Goal: Find specific page/section: Find specific page/section

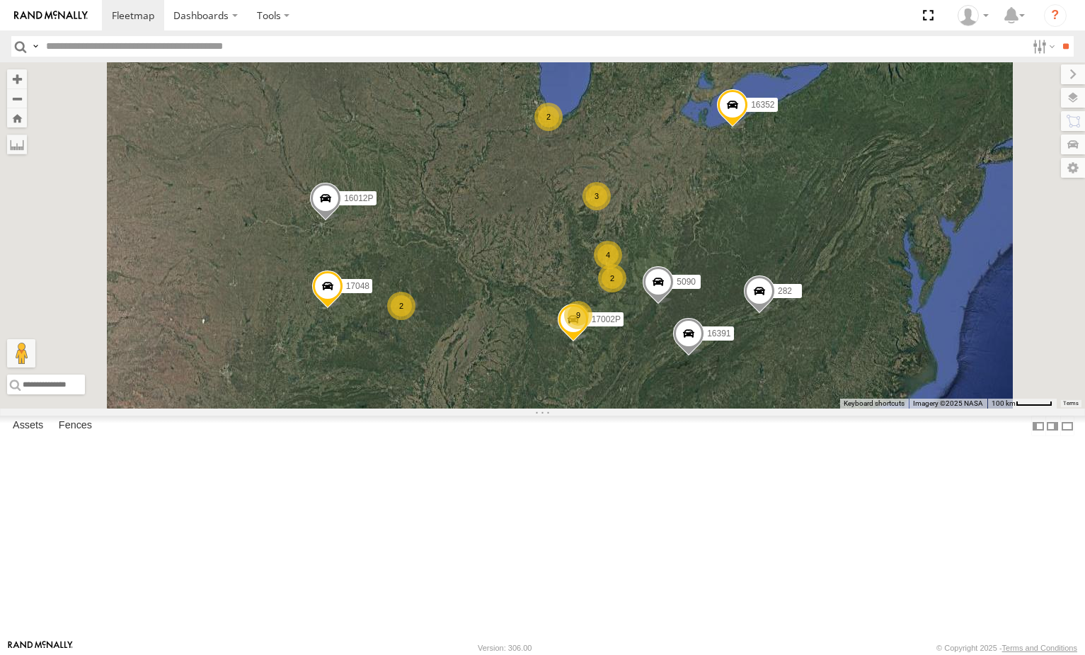
select select "**********"
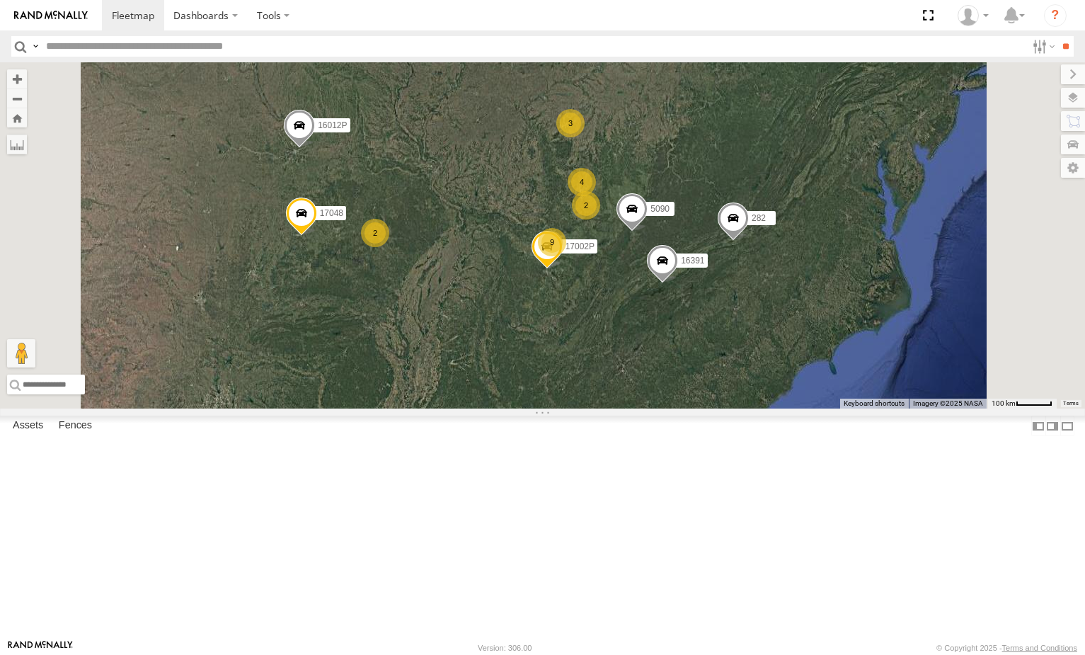
drag, startPoint x: 727, startPoint y: 382, endPoint x: 695, endPoint y: 292, distance: 95.6
click at [695, 292] on div "2 2 3 4 9 5090 16391 282 16012P 17048 2 17002P 16352" at bounding box center [542, 235] width 1085 height 346
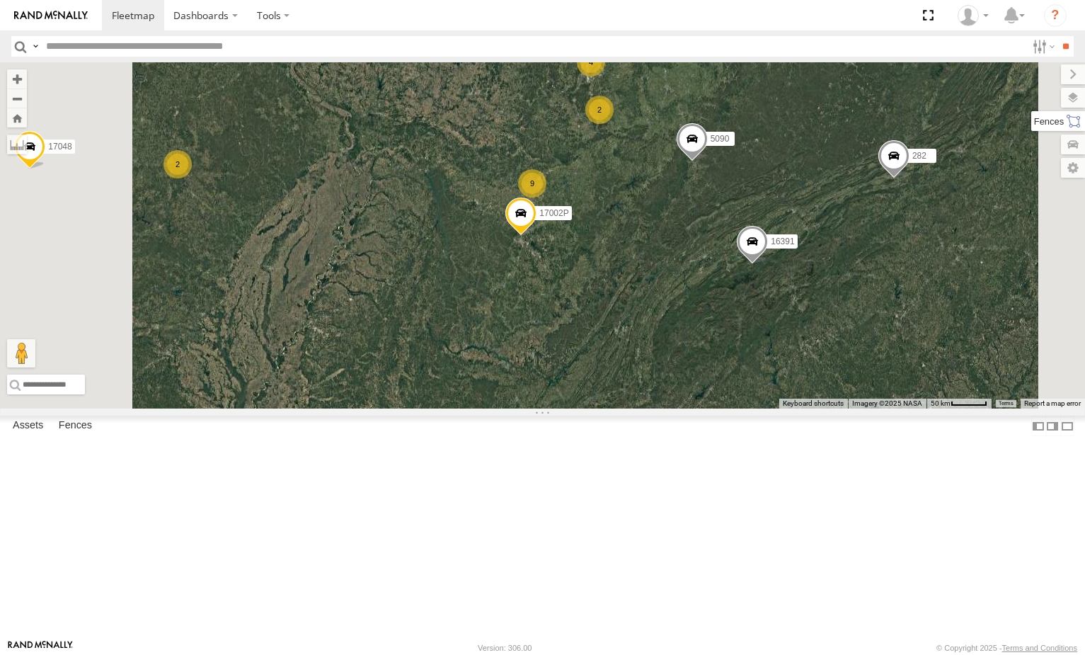
click at [1070, 117] on label at bounding box center [1059, 121] width 54 height 20
click at [1038, 77] on label at bounding box center [1061, 74] width 47 height 20
click at [1065, 81] on div "5090 16391 282 16012P 17048 17002P 16352 2 2 3 4 9" at bounding box center [542, 235] width 1085 height 346
click at [1068, 96] on label at bounding box center [1060, 98] width 52 height 20
click at [0, 0] on label at bounding box center [0, 0] width 0 height 0
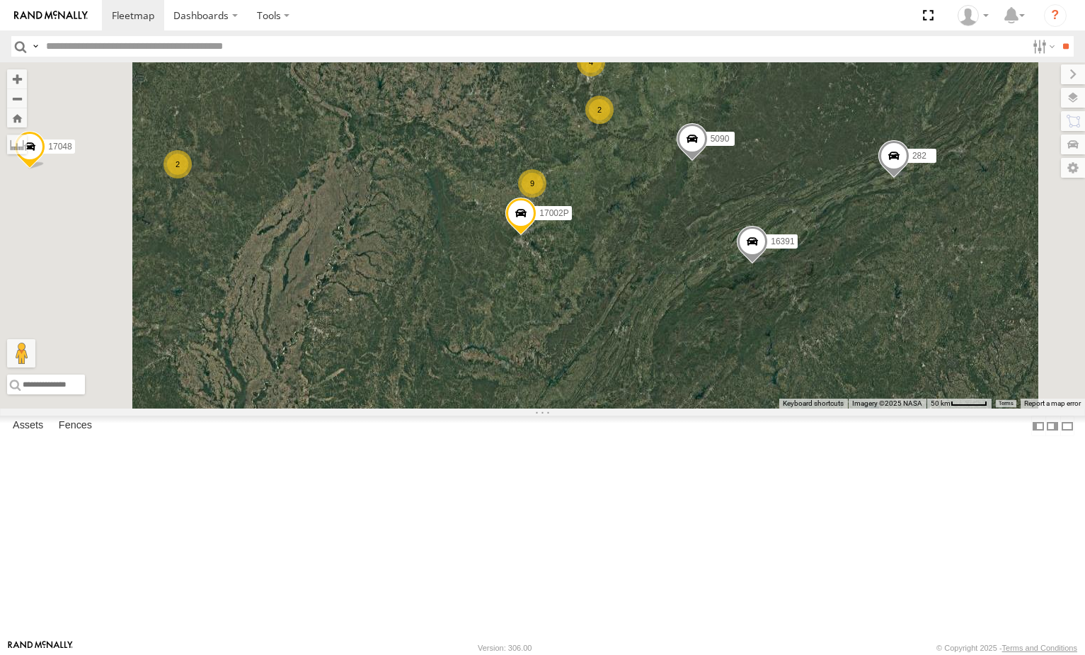
click at [0, 0] on label at bounding box center [0, 0] width 0 height 0
click at [0, 0] on span "Default" at bounding box center [0, 0] width 0 height 0
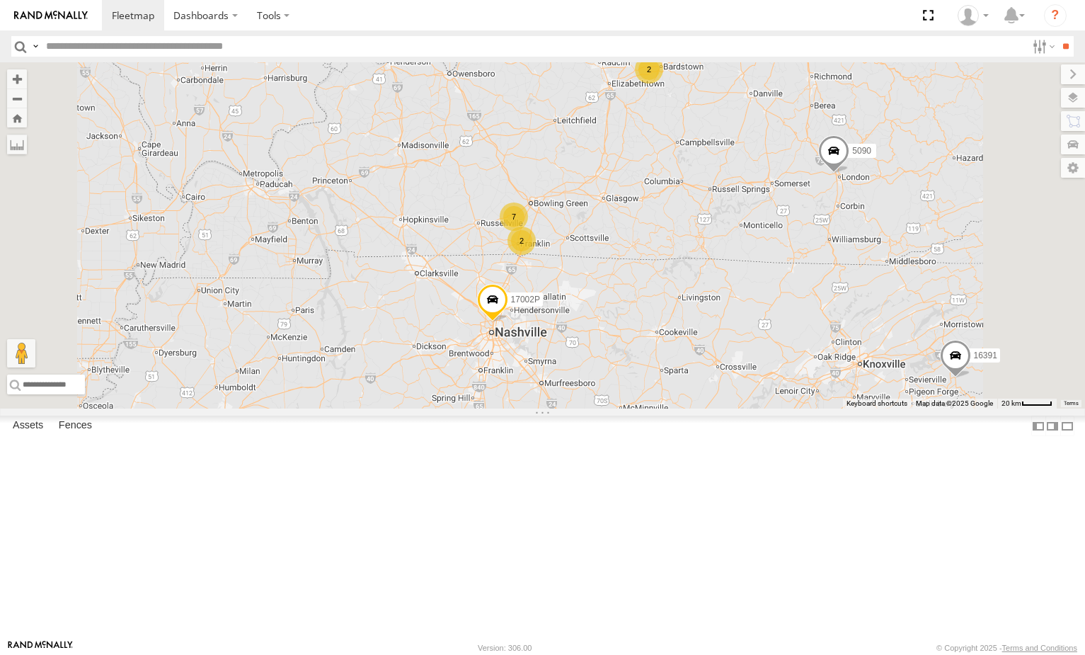
drag, startPoint x: 733, startPoint y: 256, endPoint x: 750, endPoint y: 225, distance: 34.5
click at [747, 226] on div "5090 16391 282 16012P 17048 17002P 16352 2 4 7 2" at bounding box center [542, 235] width 1085 height 346
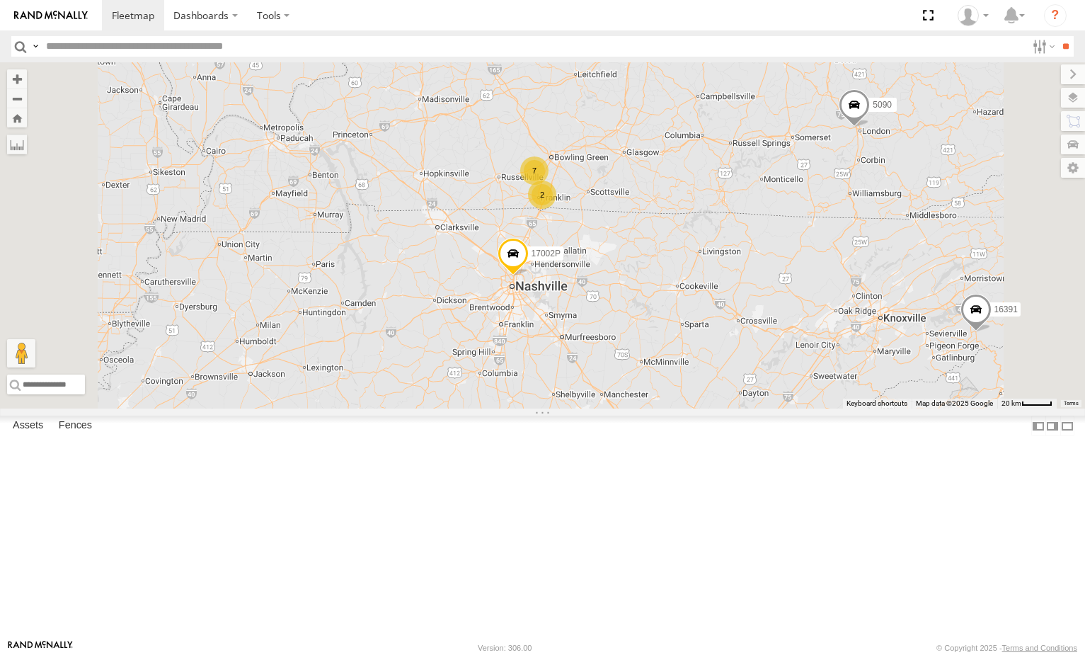
click at [0, 0] on span "Satellite + Roadmap" at bounding box center [0, 0] width 0 height 0
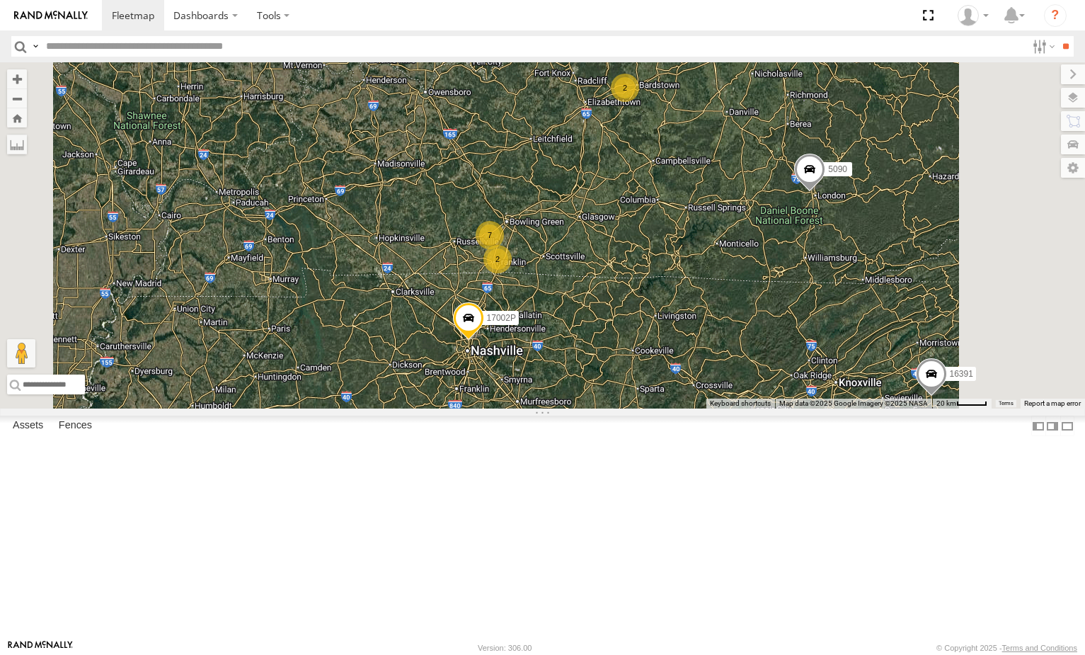
drag, startPoint x: 794, startPoint y: 261, endPoint x: 742, endPoint y: 330, distance: 86.4
click at [746, 331] on div "5090 16391 282 16012P 17048 17002P 16352 2 4 7 2" at bounding box center [542, 235] width 1085 height 346
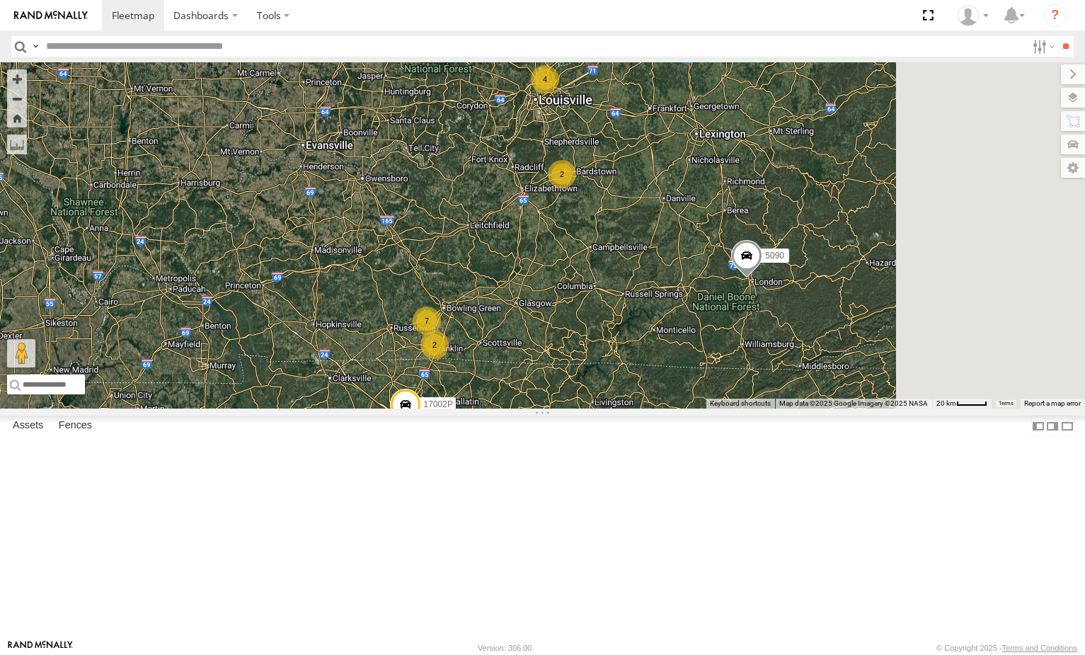
drag, startPoint x: 729, startPoint y: 295, endPoint x: 721, endPoint y: 298, distance: 7.9
click at [723, 307] on div "5090 16391 282 16012P 17048 17002P 16352 2 4 7 2" at bounding box center [542, 235] width 1085 height 346
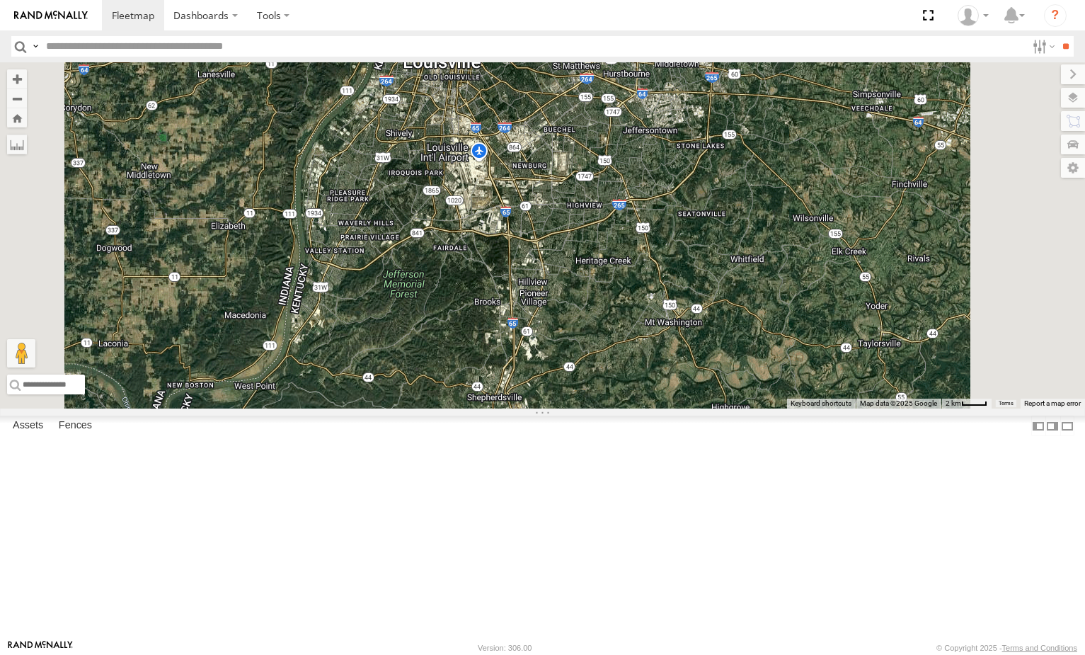
drag, startPoint x: 731, startPoint y: 206, endPoint x: 713, endPoint y: 229, distance: 29.2
click at [713, 229] on div "5090 16391 282 16012P 17048 17002P 16352 15628p 15906P 3" at bounding box center [542, 235] width 1085 height 346
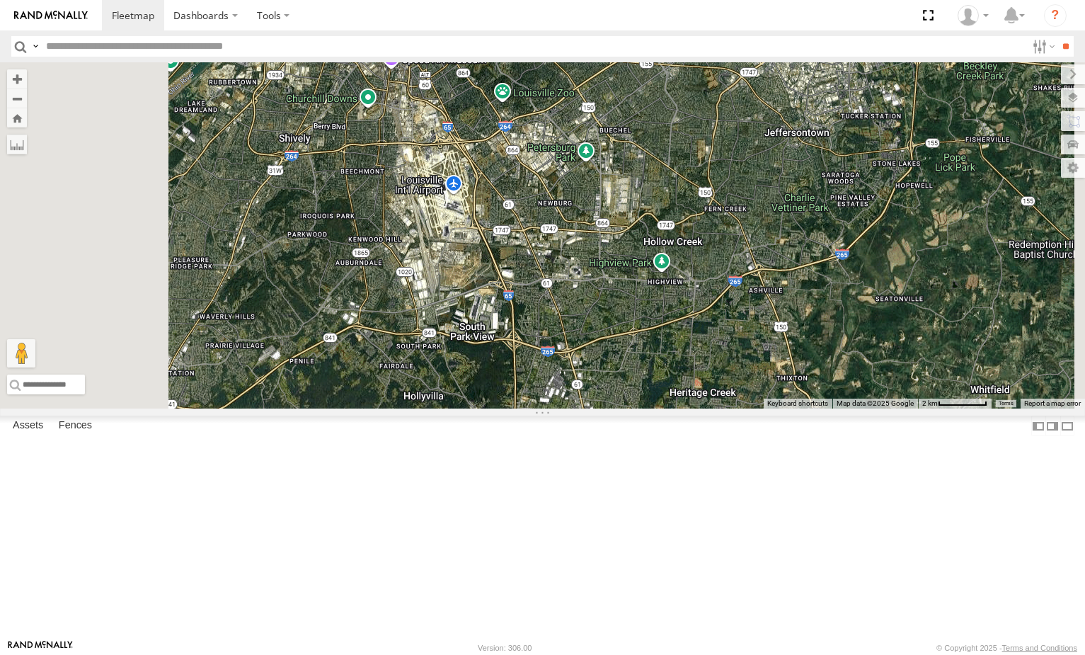
drag, startPoint x: 707, startPoint y: 324, endPoint x: 724, endPoint y: 307, distance: 23.5
click at [724, 307] on div "5090 16391 282 16012P 17048 17002P 16352 15628p 15906P" at bounding box center [542, 235] width 1085 height 346
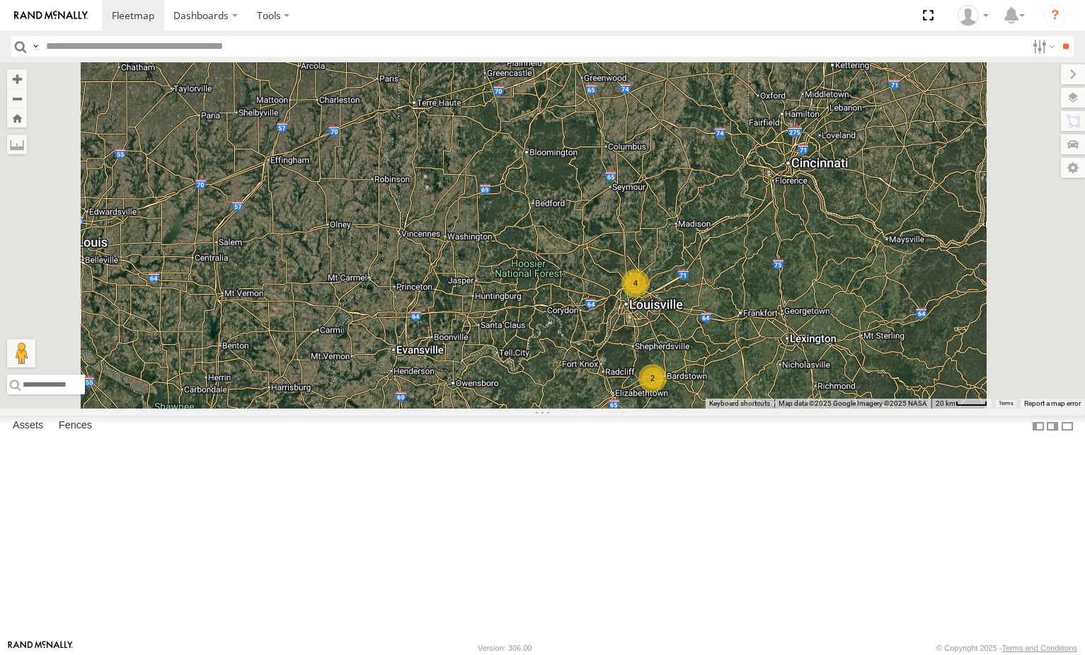
drag, startPoint x: 770, startPoint y: 367, endPoint x: 730, endPoint y: 348, distance: 45.0
click at [736, 353] on div "5090 16391 282 16012P 17048 17002P 16352 2 5210 4 2 7" at bounding box center [542, 235] width 1085 height 346
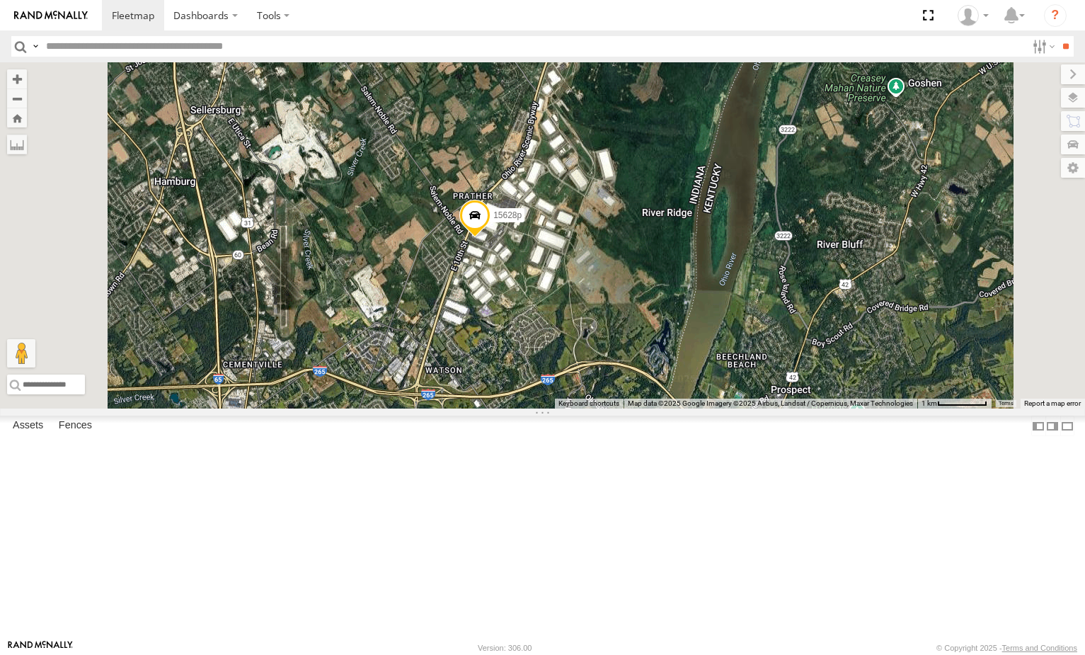
drag, startPoint x: 642, startPoint y: 269, endPoint x: 720, endPoint y: 263, distance: 78.1
click at [720, 263] on div "5090 16391 282 16012P 17048 17002P 16352 5210 15628p" at bounding box center [542, 235] width 1085 height 346
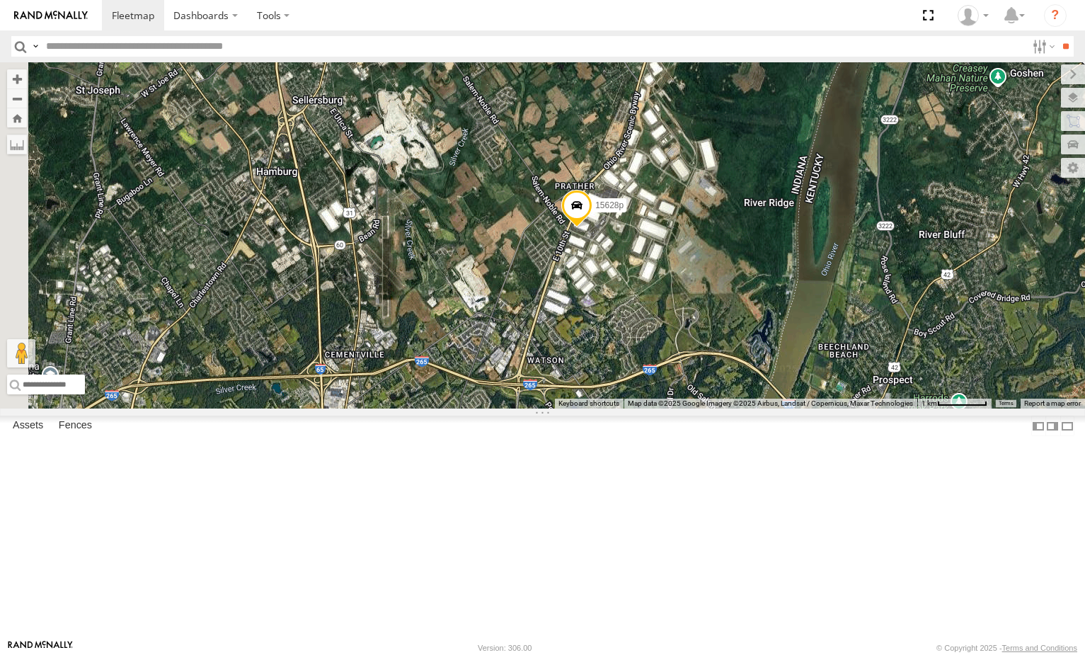
drag, startPoint x: 746, startPoint y: 268, endPoint x: 733, endPoint y: 278, distance: 15.6
click at [735, 275] on div "5090 16391 282 16012P 17048 17002P 16352 5210 15628p" at bounding box center [542, 235] width 1085 height 346
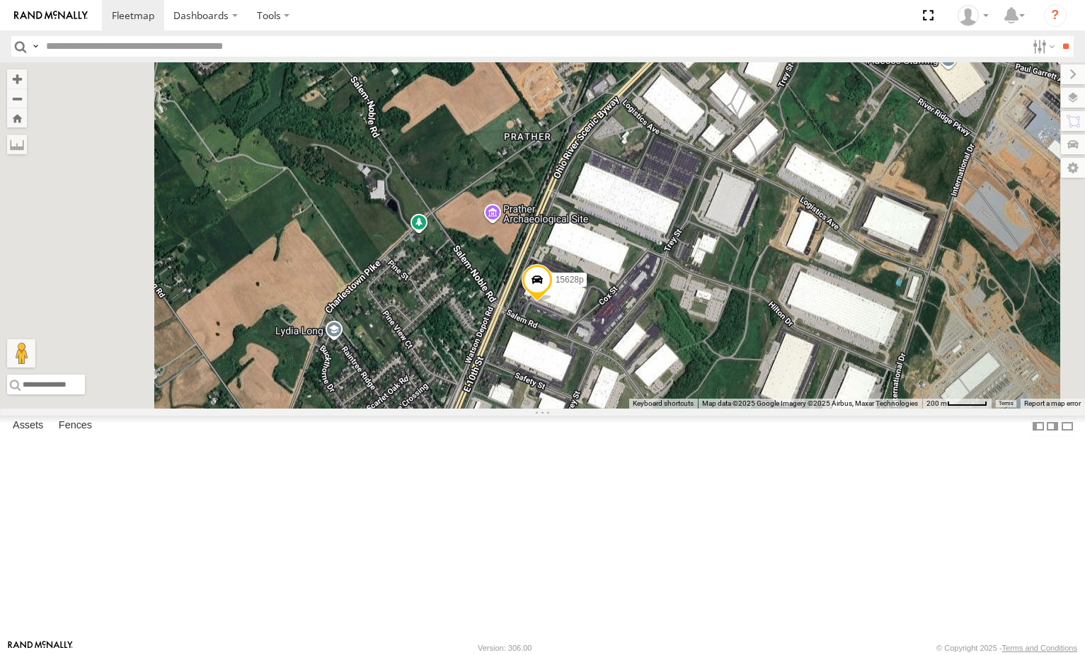
drag, startPoint x: 725, startPoint y: 363, endPoint x: 736, endPoint y: 307, distance: 56.2
click at [733, 306] on div "5090 16391 282 16012P 17048 17002P 16352 5210 15628p" at bounding box center [542, 235] width 1085 height 346
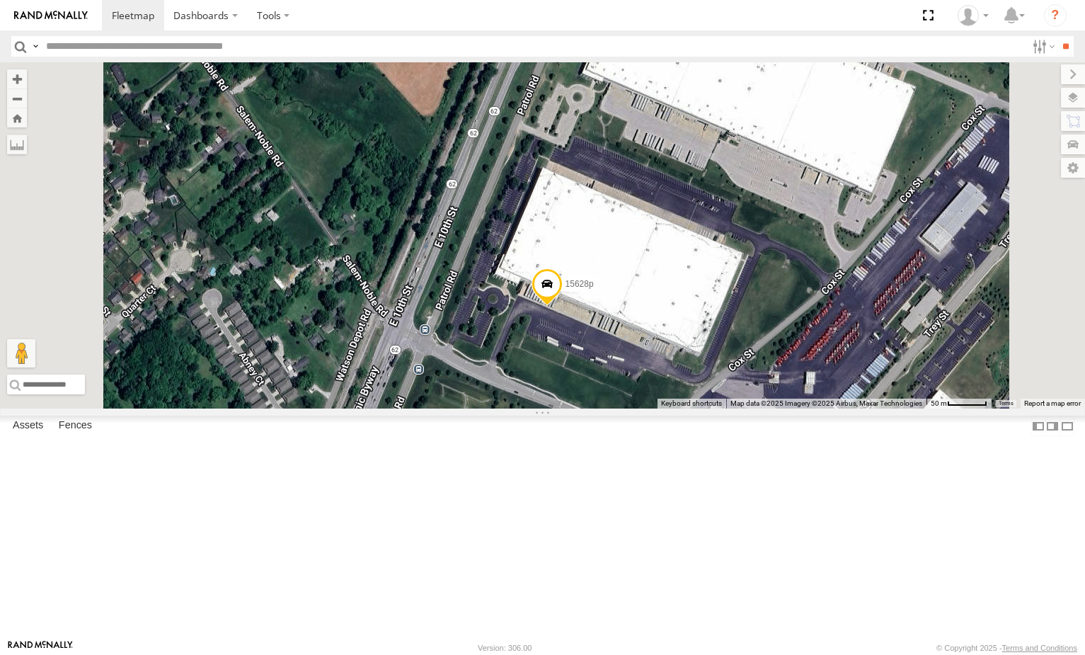
drag, startPoint x: 736, startPoint y: 332, endPoint x: 729, endPoint y: 309, distance: 24.4
click at [729, 309] on div "5090 16391 282 16012P 17048 17002P 16352 5210 15628p" at bounding box center [542, 235] width 1085 height 346
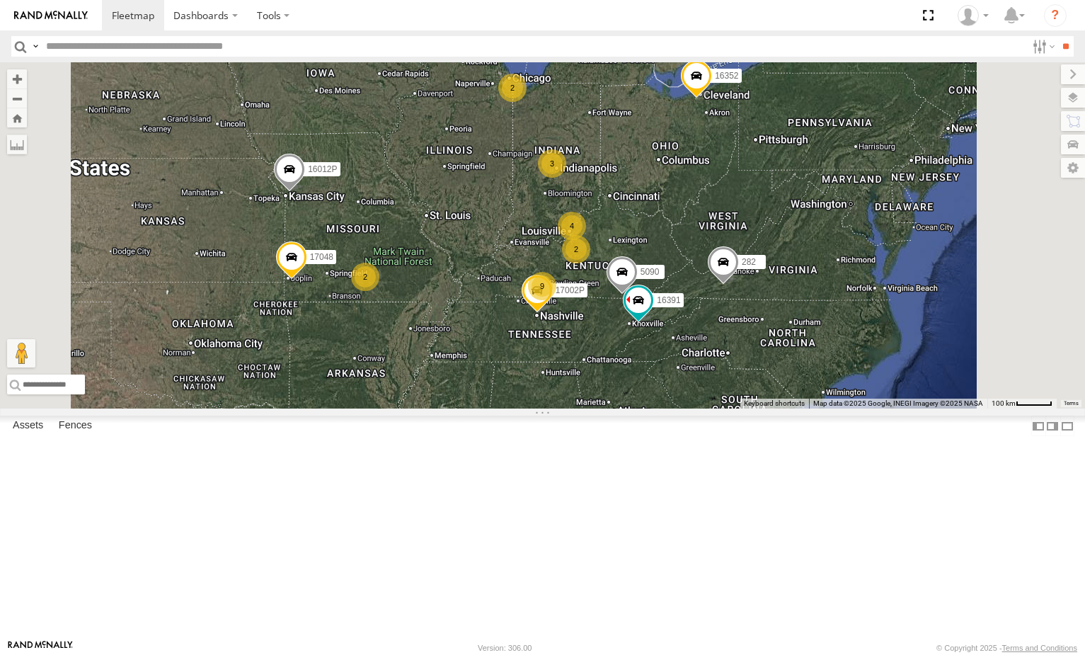
drag, startPoint x: 778, startPoint y: 478, endPoint x: 721, endPoint y: 433, distance: 72.1
click at [721, 409] on div "2 2 3 4 9 5090 16391 282 16012P 17048 2 17002P 16352" at bounding box center [542, 235] width 1085 height 346
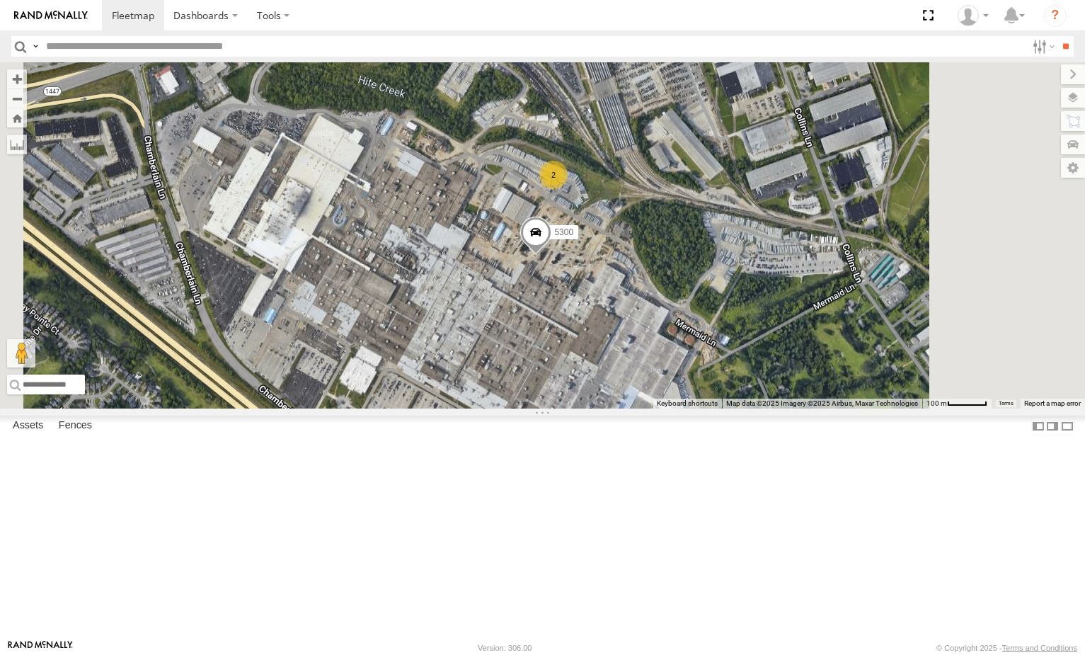
click at [568, 189] on div "2" at bounding box center [554, 175] width 28 height 28
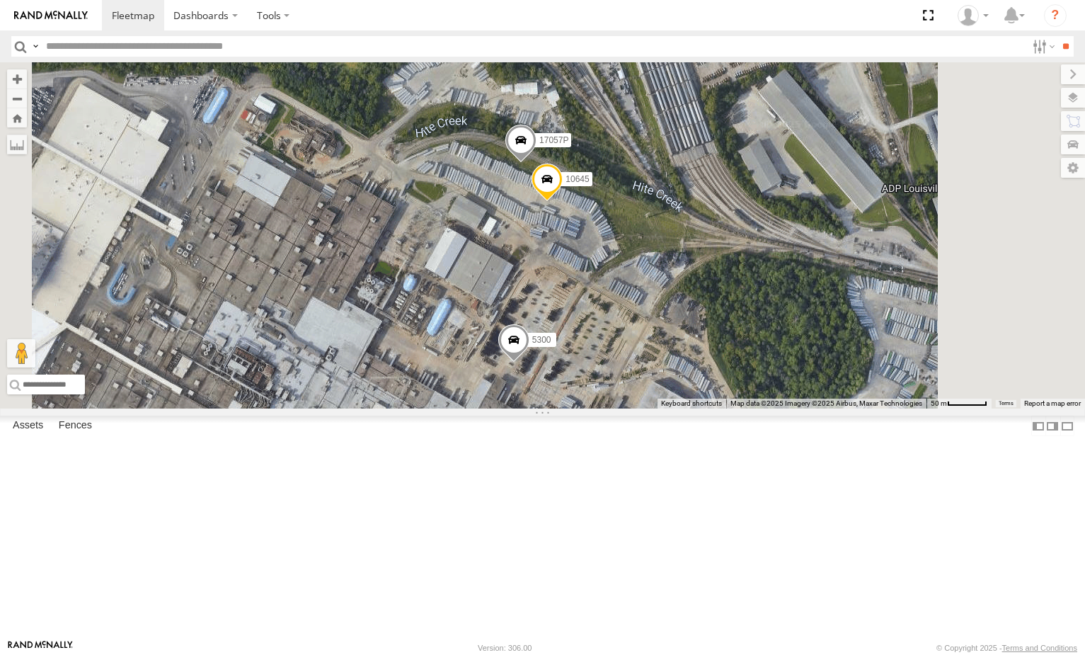
drag, startPoint x: 801, startPoint y: 415, endPoint x: 772, endPoint y: 375, distance: 50.1
click at [772, 375] on div "5210 5090 16391 282 16012P 17048 17002P 16352 15628p 5300 10645 17057P" at bounding box center [542, 235] width 1085 height 346
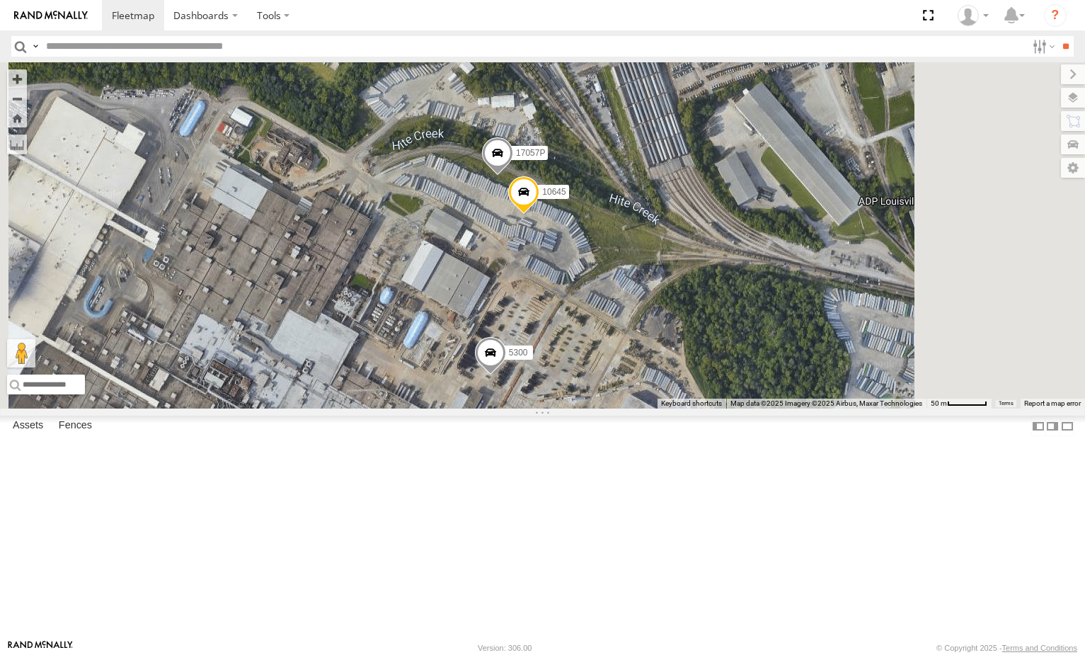
drag, startPoint x: 770, startPoint y: 355, endPoint x: 731, endPoint y: 376, distance: 44.4
click at [731, 376] on div "5210 5090 16391 282 16012P 17048 17002P 16352 15628p 5300 10645 17057P" at bounding box center [542, 235] width 1085 height 346
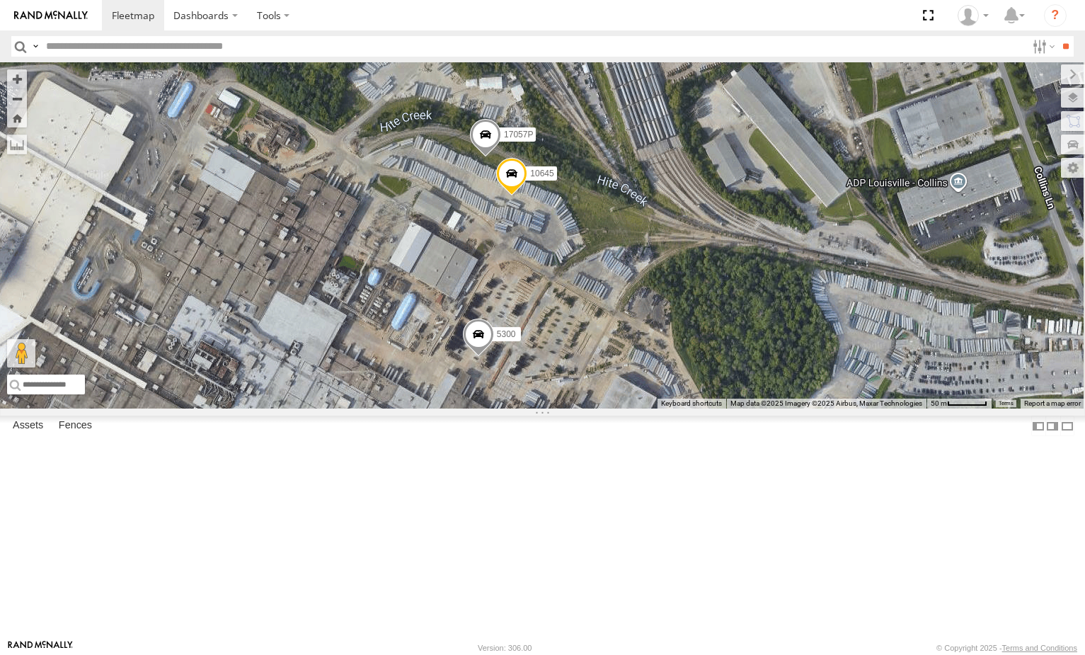
drag, startPoint x: 661, startPoint y: 341, endPoint x: 662, endPoint y: 360, distance: 19.2
click at [662, 360] on div "5210 5090 16391 282 16012P 17048 17002P 16352 15628p 5300 10645 17057P" at bounding box center [542, 235] width 1085 height 346
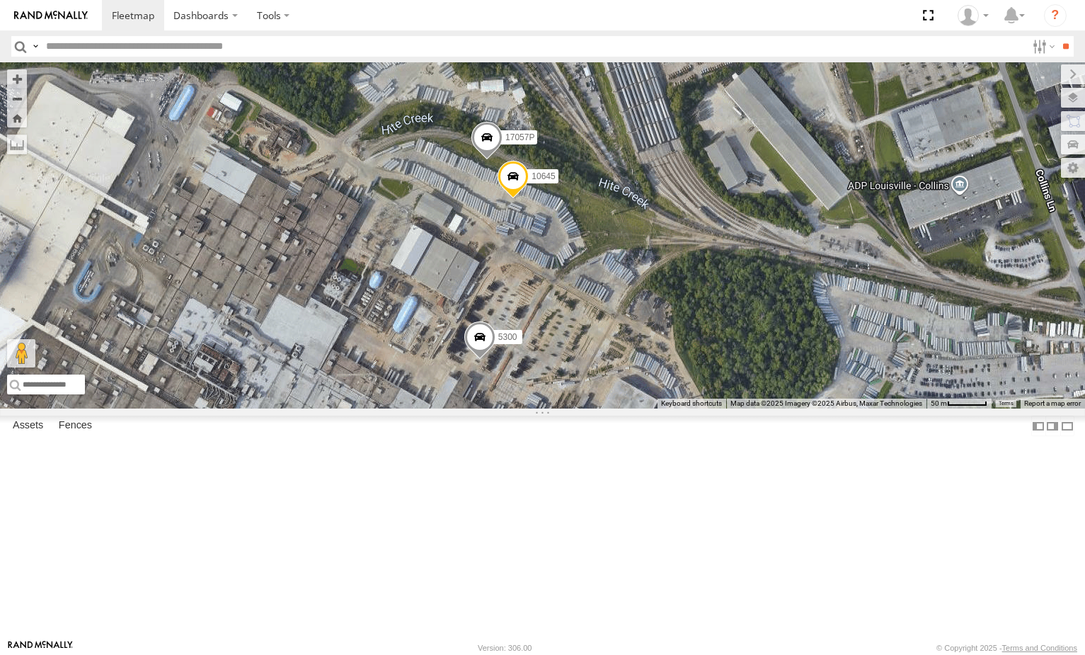
drag, startPoint x: 714, startPoint y: 342, endPoint x: 720, endPoint y: 321, distance: 21.5
click at [720, 321] on div "5210 5090 16391 282 16012P 17048 17002P 16352 15628p 5300 10645 17057P" at bounding box center [542, 235] width 1085 height 346
